Goal: Information Seeking & Learning: Learn about a topic

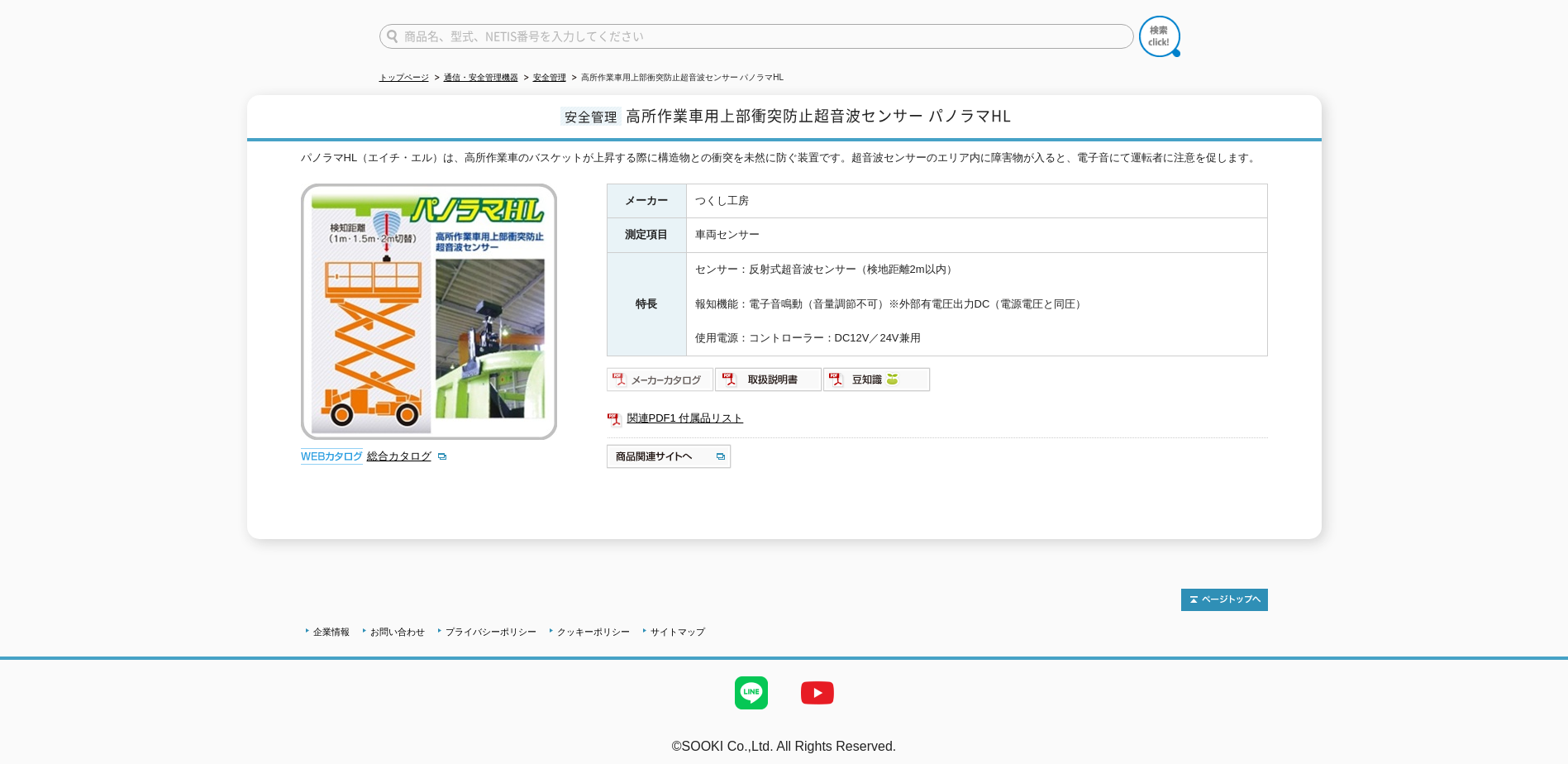
click at [681, 371] on img at bounding box center [661, 379] width 108 height 27
click at [778, 373] on img at bounding box center [769, 379] width 108 height 27
click at [675, 367] on img at bounding box center [661, 379] width 108 height 27
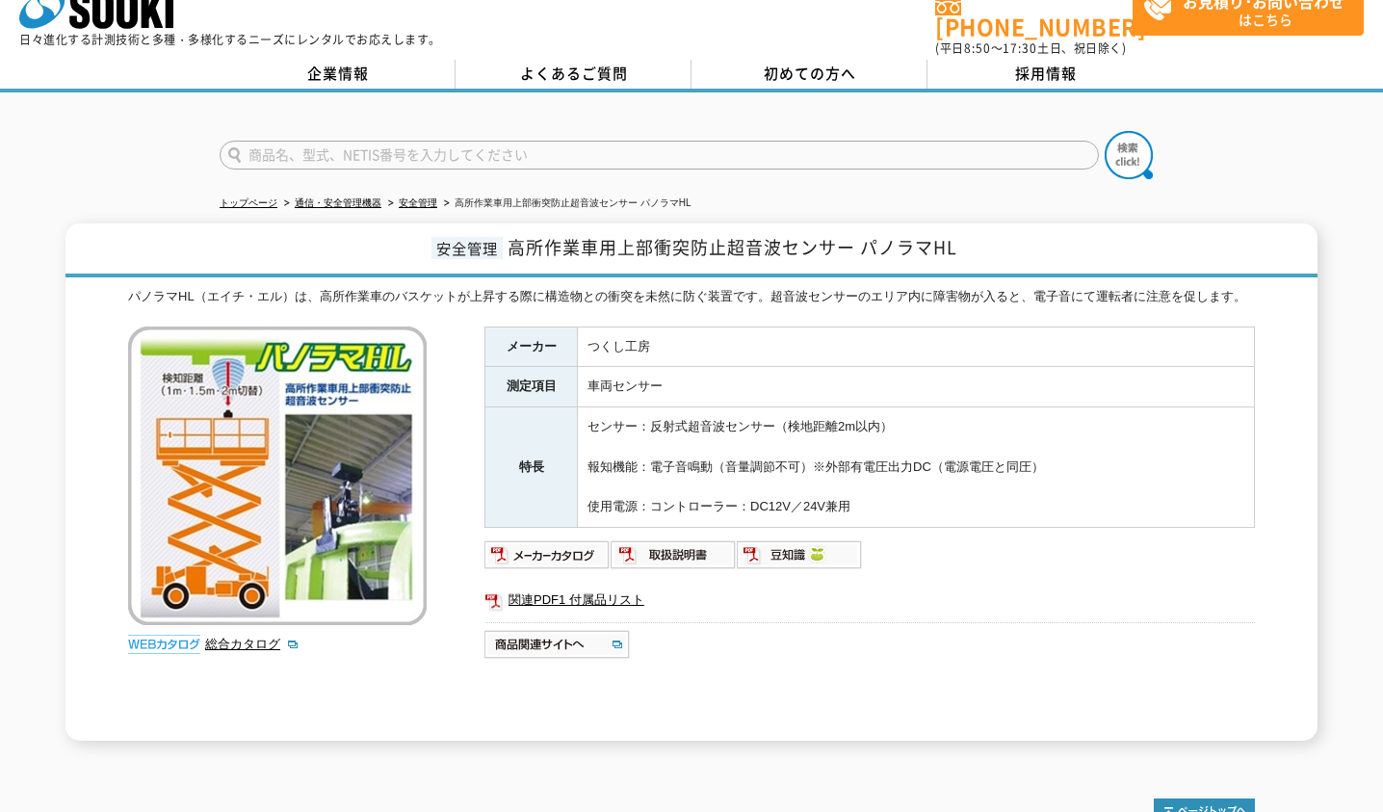
scroll to position [30, 0]
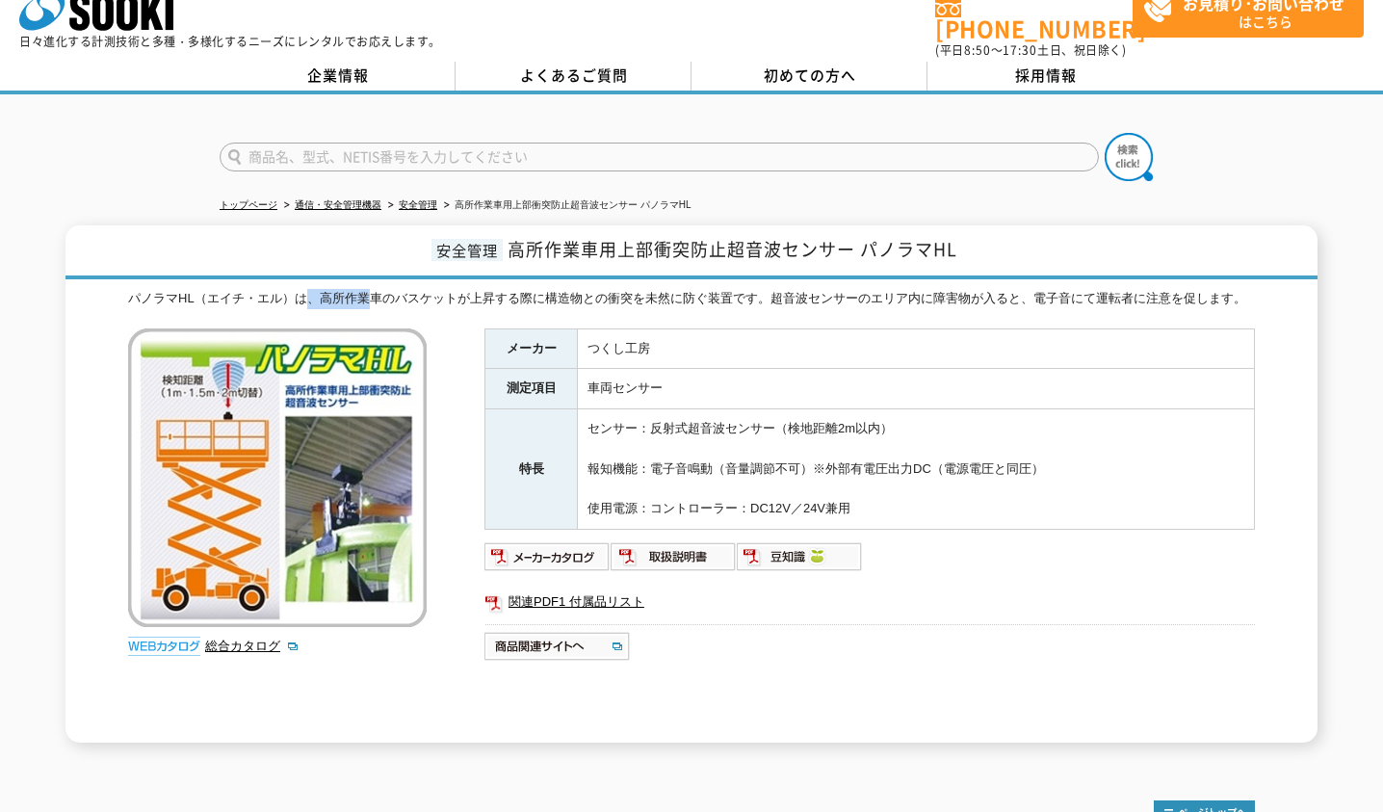
drag, startPoint x: 313, startPoint y: 287, endPoint x: 375, endPoint y: 287, distance: 61.6
click at [375, 289] on div "パノラマHL（エイチ・エル）は、高所作業車のバスケットが上昇する際に構造物との衝突を未然に防ぐ装置です。超音波センサーのエリア内に障害物が入ると、電子音にて運…" at bounding box center [691, 299] width 1127 height 20
click at [777, 292] on div "パノラマHL（エイチ・エル）は、高所作業車のバスケットが上昇する際に構造物との衝突を未然に防ぐ装置です。超音波センサーのエリア内に障害物が入ると、電子音にて運…" at bounding box center [691, 299] width 1127 height 20
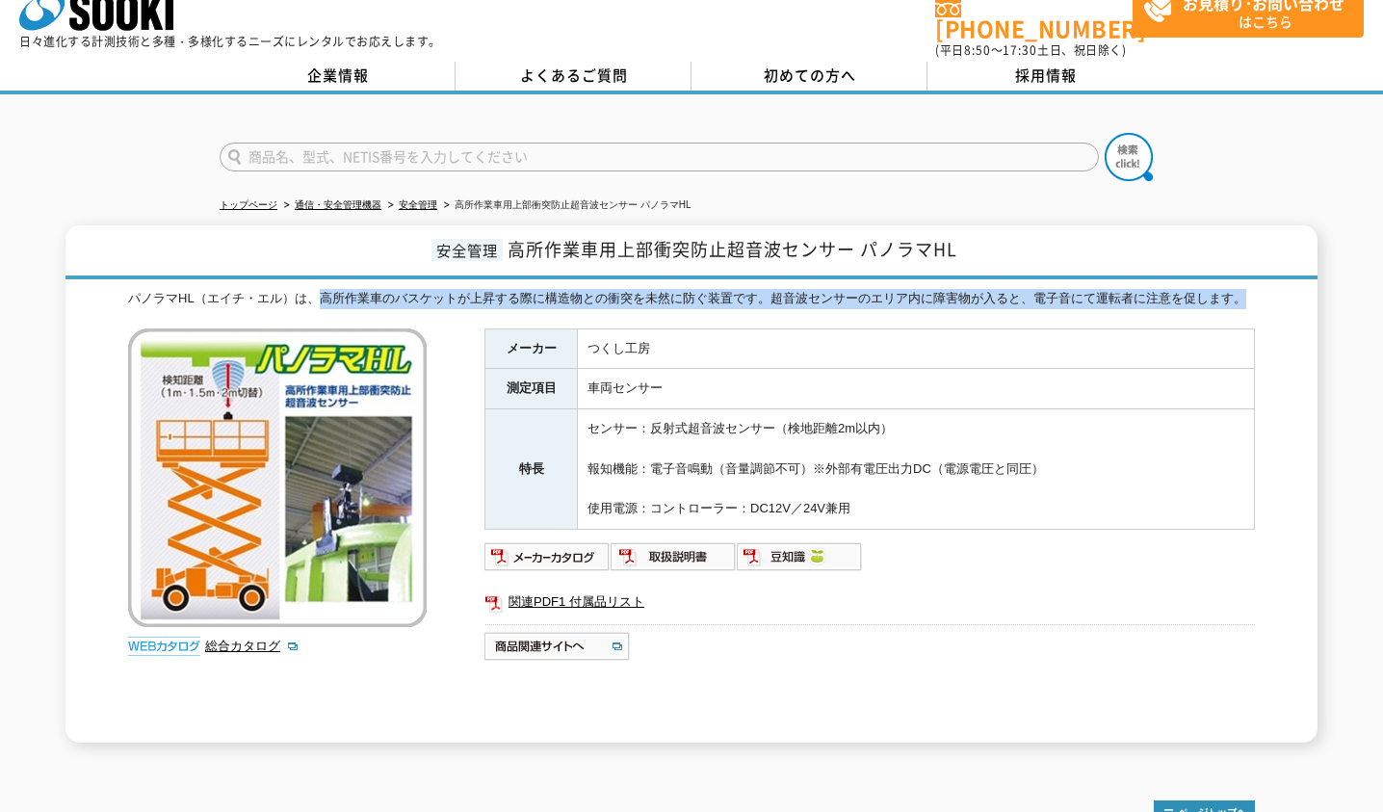
drag, startPoint x: 319, startPoint y: 286, endPoint x: 1298, endPoint y: 285, distance: 979.6
click at [1298, 285] on div "安全管理 高所作業車用上部衝突防止超音波センサー パノラマHL パノラマHL（エイチ・エル）は、高所作業車のバスケットが上昇する際に構造物との衝突を未然に防ぐ…" at bounding box center [691, 483] width 1252 height 517
drag, startPoint x: 1298, startPoint y: 285, endPoint x: 1216, endPoint y: 283, distance: 82.9
copy div "高所作業車のバスケットが上昇する際に構造物との衝突を未然に防ぐ装置です。超音波センサーのエリア内に障害物が入ると、電子音にて運転者に注意を促します。"
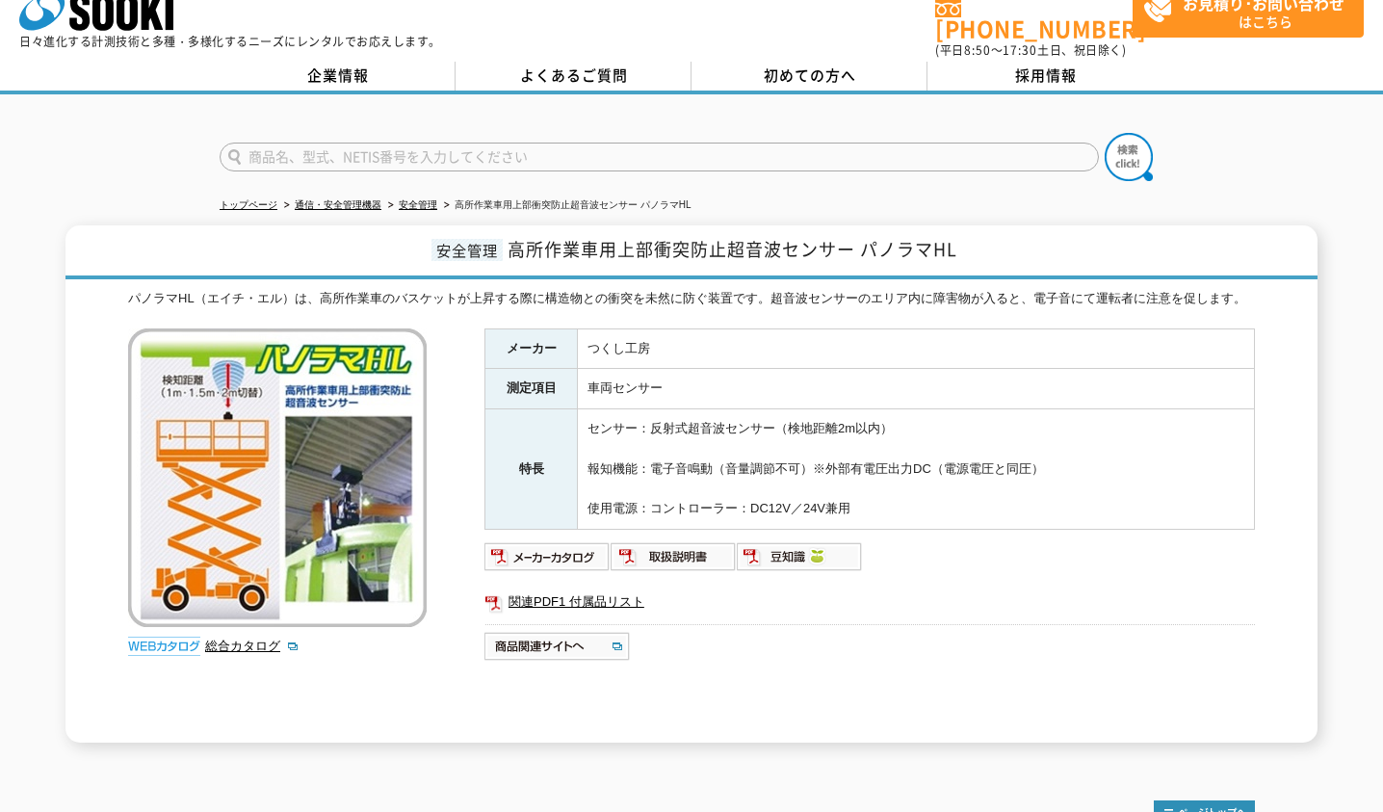
click at [720, 508] on td "センサー：反射式超音波センサー（検地距離2m以内） 報知機能：電子音鳴動（音量調節不可）※外部有電圧出力DC（電源電圧と同圧） 使用電源：コントローラー：DC…" at bounding box center [916, 469] width 677 height 120
drag, startPoint x: 720, startPoint y: 508, endPoint x: 794, endPoint y: 553, distance: 86.9
click at [794, 553] on img at bounding box center [800, 556] width 126 height 31
